Goal: Communication & Community: Share content

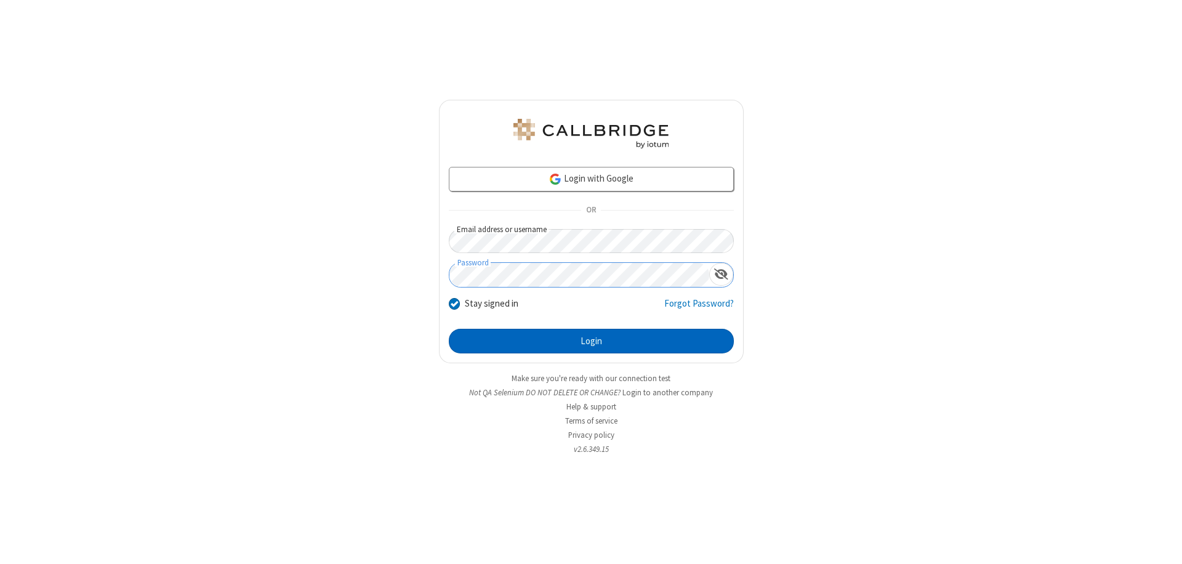
click at [591, 341] on button "Login" at bounding box center [591, 341] width 285 height 25
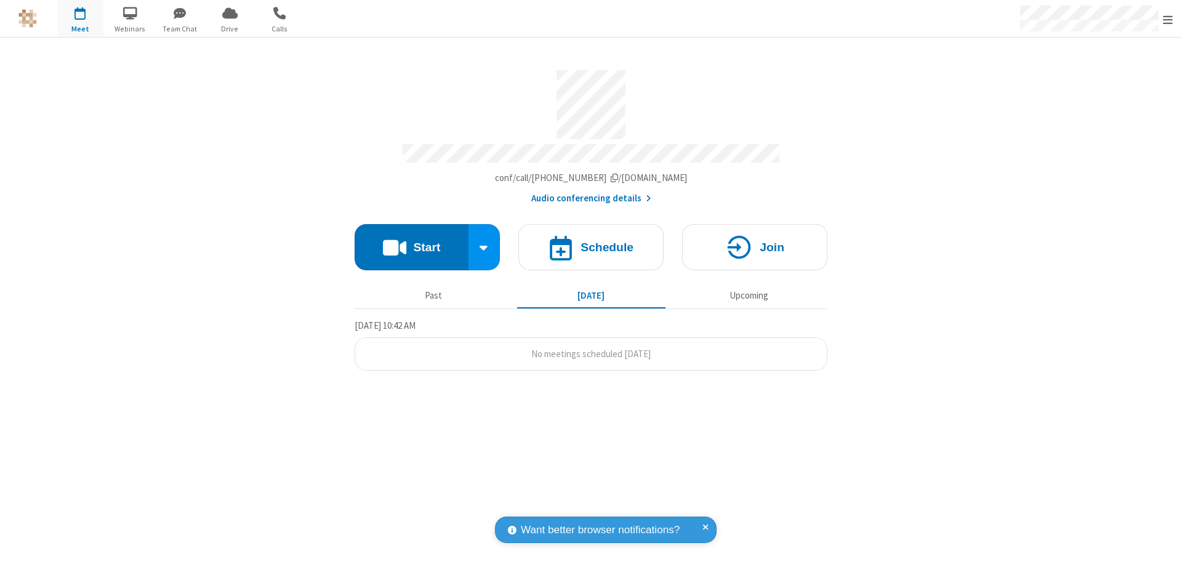
click at [411, 241] on button "Start" at bounding box center [411, 247] width 114 height 46
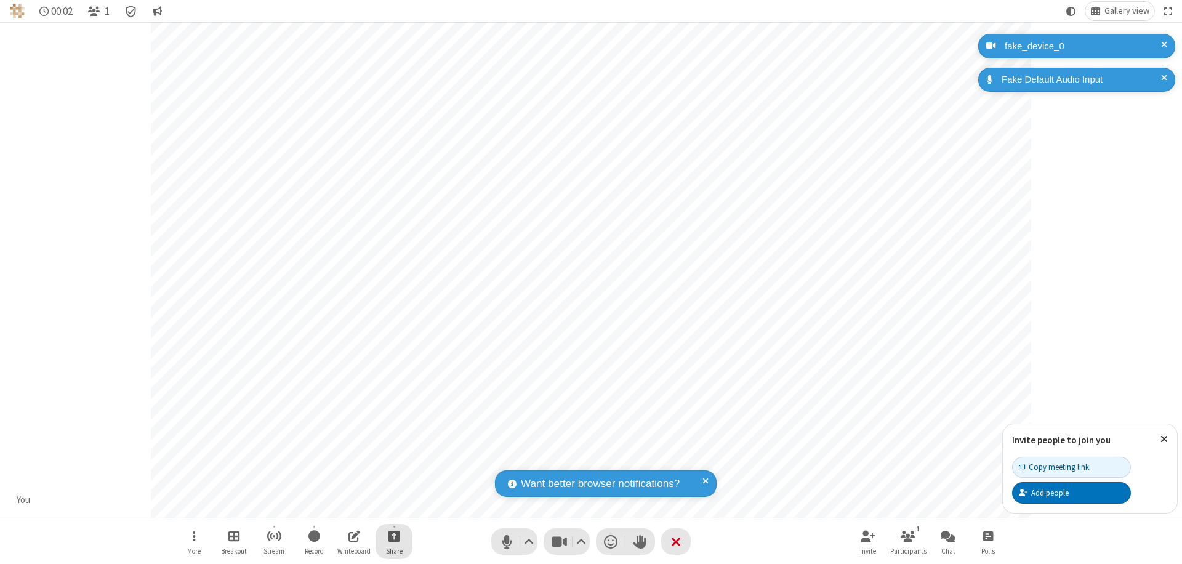
click at [394, 535] on span "Start sharing" at bounding box center [394, 535] width 12 height 15
click at [393, 460] on span "Share additional camera" at bounding box center [401, 463] width 91 height 10
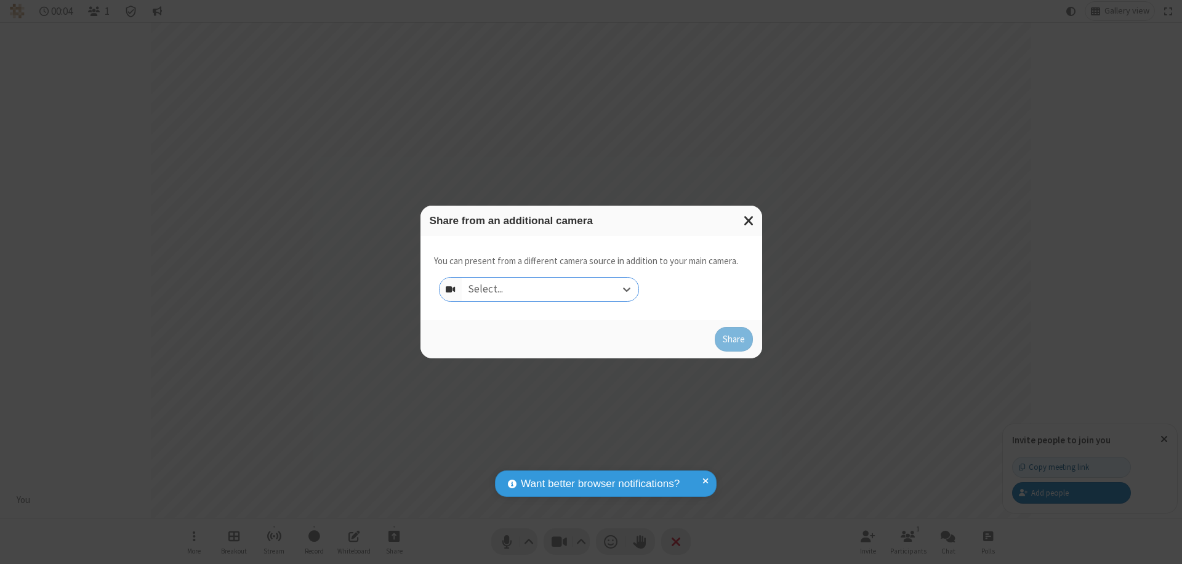
click at [550, 289] on div "Select..." at bounding box center [550, 289] width 177 height 23
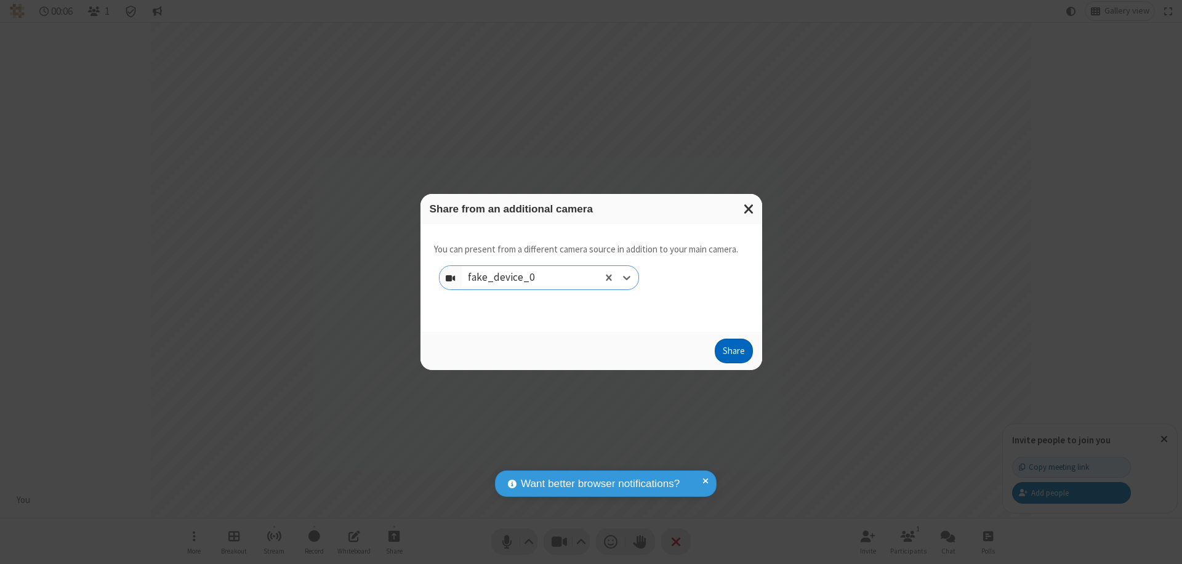
click at [733, 353] on button "Share" at bounding box center [733, 350] width 38 height 25
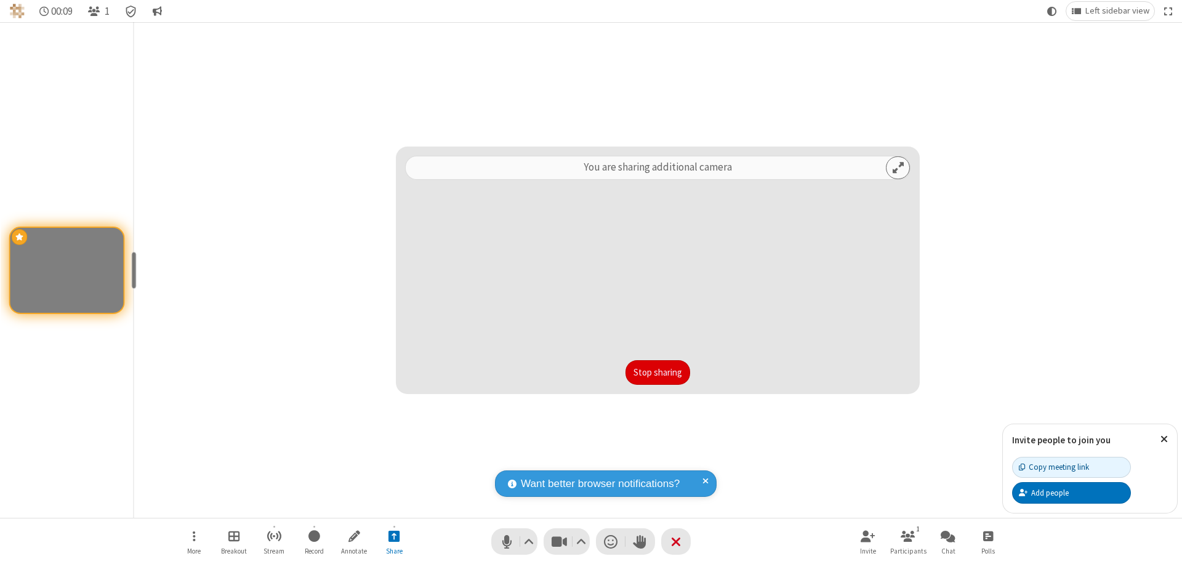
click at [657, 372] on button "Stop sharing" at bounding box center [657, 372] width 65 height 25
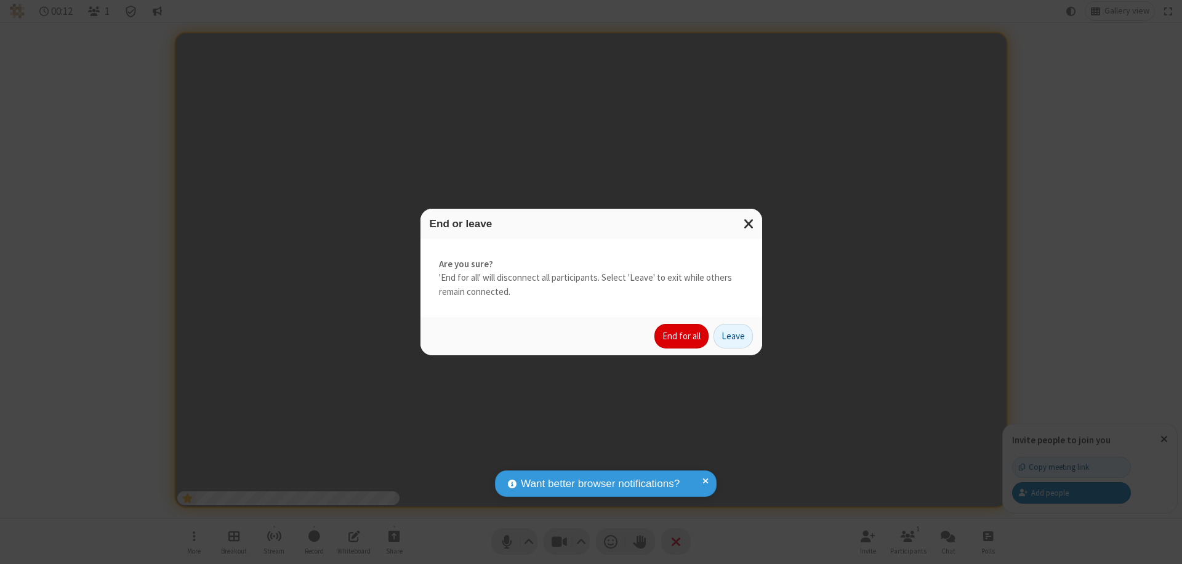
click at [682, 336] on button "End for all" at bounding box center [681, 336] width 54 height 25
